Goal: Information Seeking & Learning: Learn about a topic

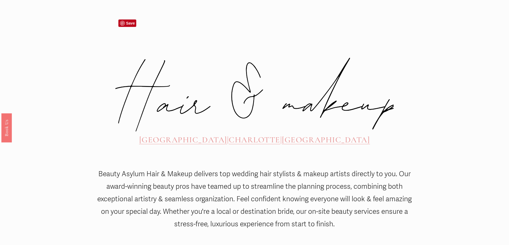
scroll to position [240, 0]
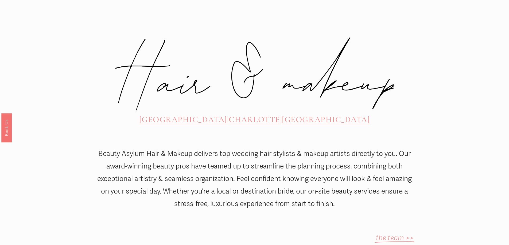
click at [314, 115] on span "[GEOGRAPHIC_DATA]" at bounding box center [326, 120] width 88 height 10
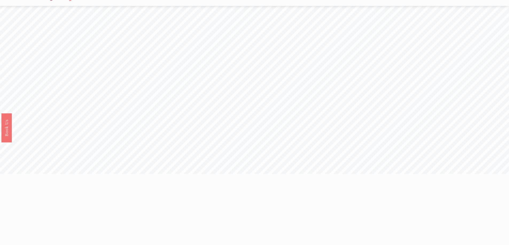
scroll to position [0, 0]
click at [381, 14] on link "Rates" at bounding box center [377, 12] width 14 height 8
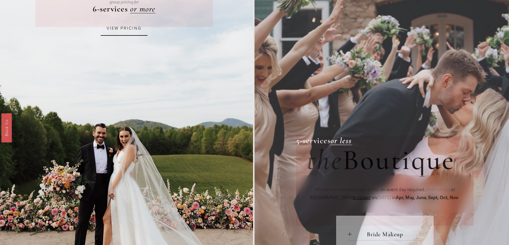
scroll to position [107, 0]
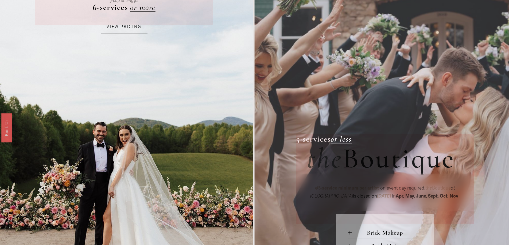
click at [132, 29] on link "VIEW PRICING" at bounding box center [124, 27] width 47 height 14
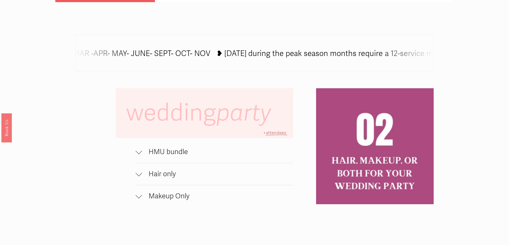
scroll to position [401, 0]
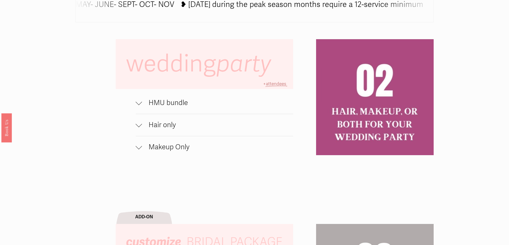
click at [177, 107] on span "HMU bundle" at bounding box center [217, 103] width 151 height 9
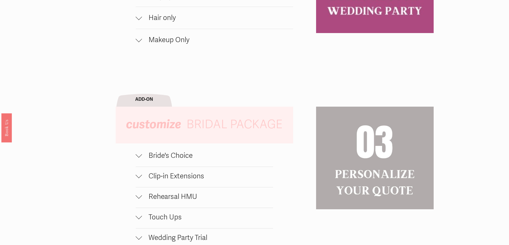
scroll to position [588, 0]
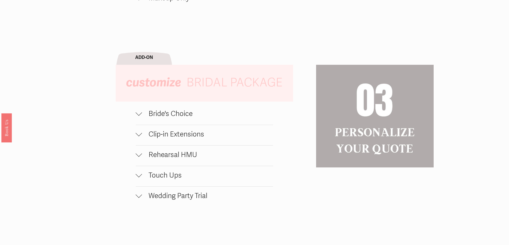
click at [188, 159] on span "Rehearsal HMU" at bounding box center [207, 155] width 131 height 9
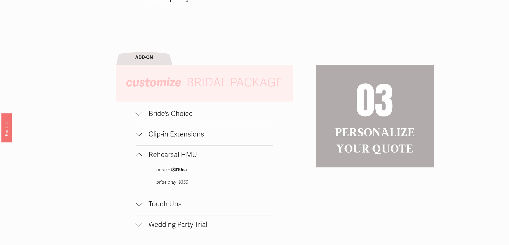
click at [188, 159] on span "Rehearsal HMU" at bounding box center [207, 155] width 131 height 9
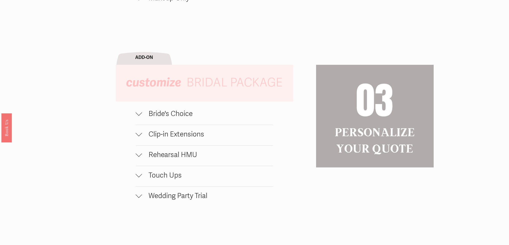
click at [180, 201] on span "Wedding Party Trial" at bounding box center [207, 196] width 131 height 9
click at [183, 199] on span "Wedding Party Trial" at bounding box center [207, 196] width 131 height 9
click at [184, 117] on span "Bride's Choice" at bounding box center [207, 114] width 131 height 9
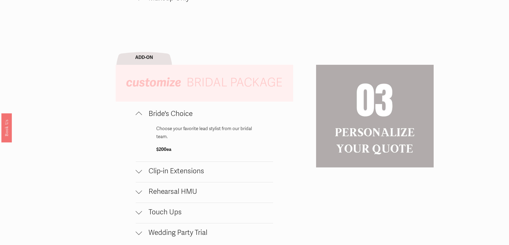
click at [184, 117] on span "Bride's Choice" at bounding box center [207, 114] width 131 height 9
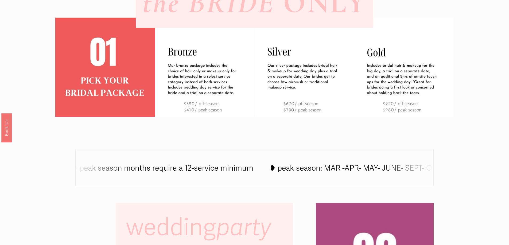
scroll to position [240, 0]
